Goal: Transaction & Acquisition: Purchase product/service

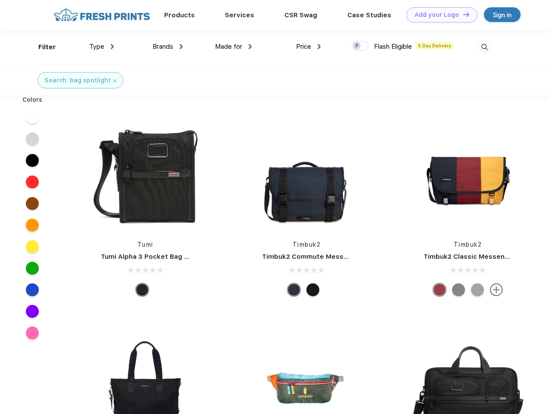
click at [439, 15] on link "Add your Logo Design Tool" at bounding box center [442, 14] width 71 height 15
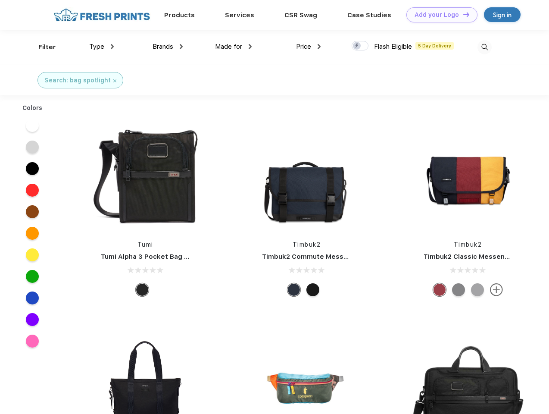
click at [0, 0] on div "Design Tool" at bounding box center [0, 0] width 0 height 0
click at [463, 14] on link "Add your Logo Design Tool" at bounding box center [442, 14] width 71 height 15
click at [41, 47] on div "Filter" at bounding box center [47, 47] width 18 height 10
click at [102, 47] on span "Type" at bounding box center [96, 47] width 15 height 8
click at [168, 47] on span "Brands" at bounding box center [163, 47] width 21 height 8
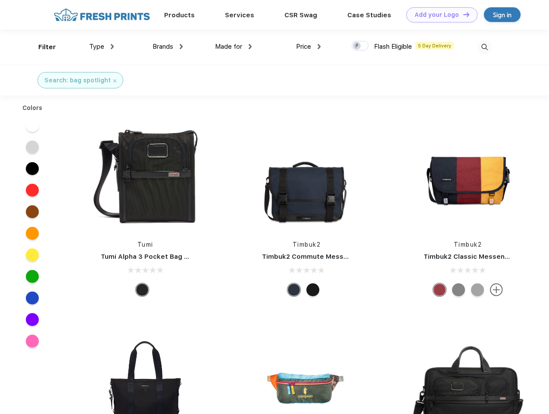
click at [234, 47] on span "Made for" at bounding box center [228, 47] width 27 height 8
click at [309, 47] on span "Price" at bounding box center [303, 47] width 15 height 8
click at [361, 46] on div at bounding box center [360, 45] width 17 height 9
click at [358, 46] on input "checkbox" at bounding box center [355, 44] width 6 height 6
click at [485, 47] on img at bounding box center [485, 47] width 14 height 14
